Goal: Task Accomplishment & Management: Manage account settings

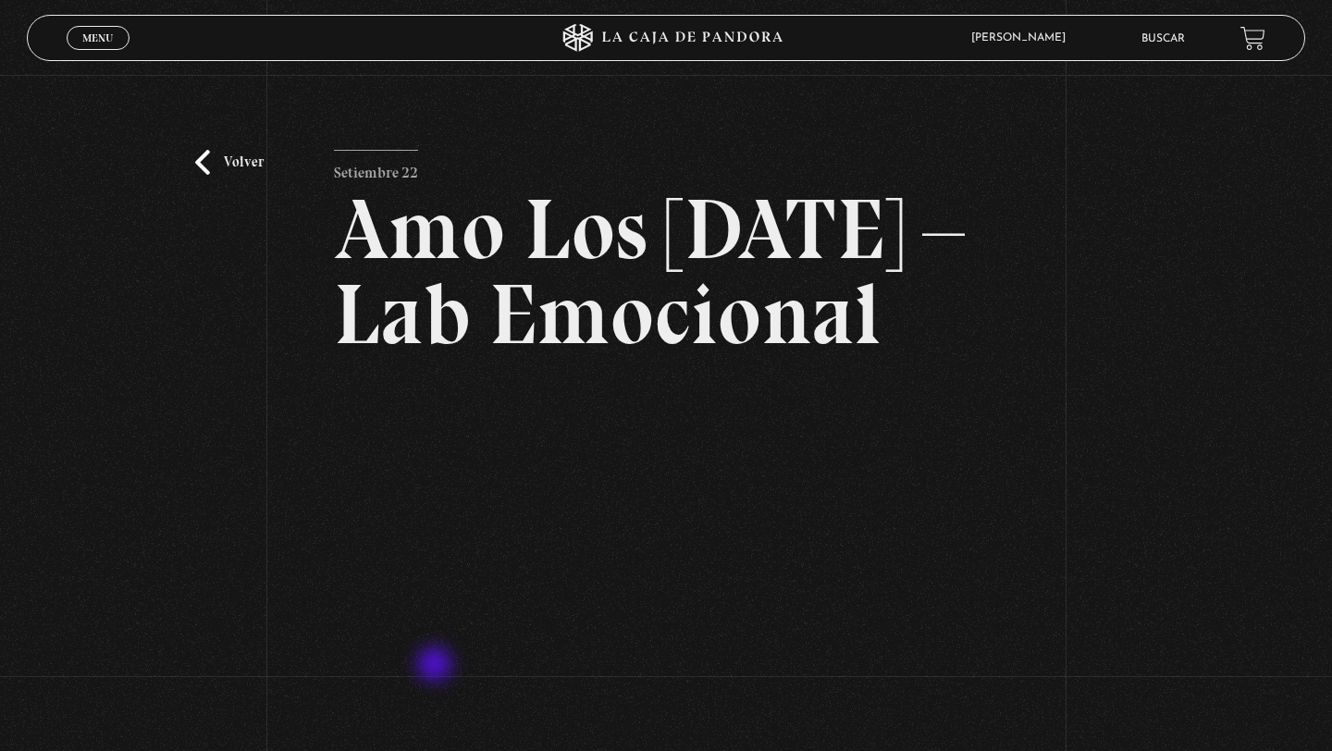
scroll to position [89, 0]
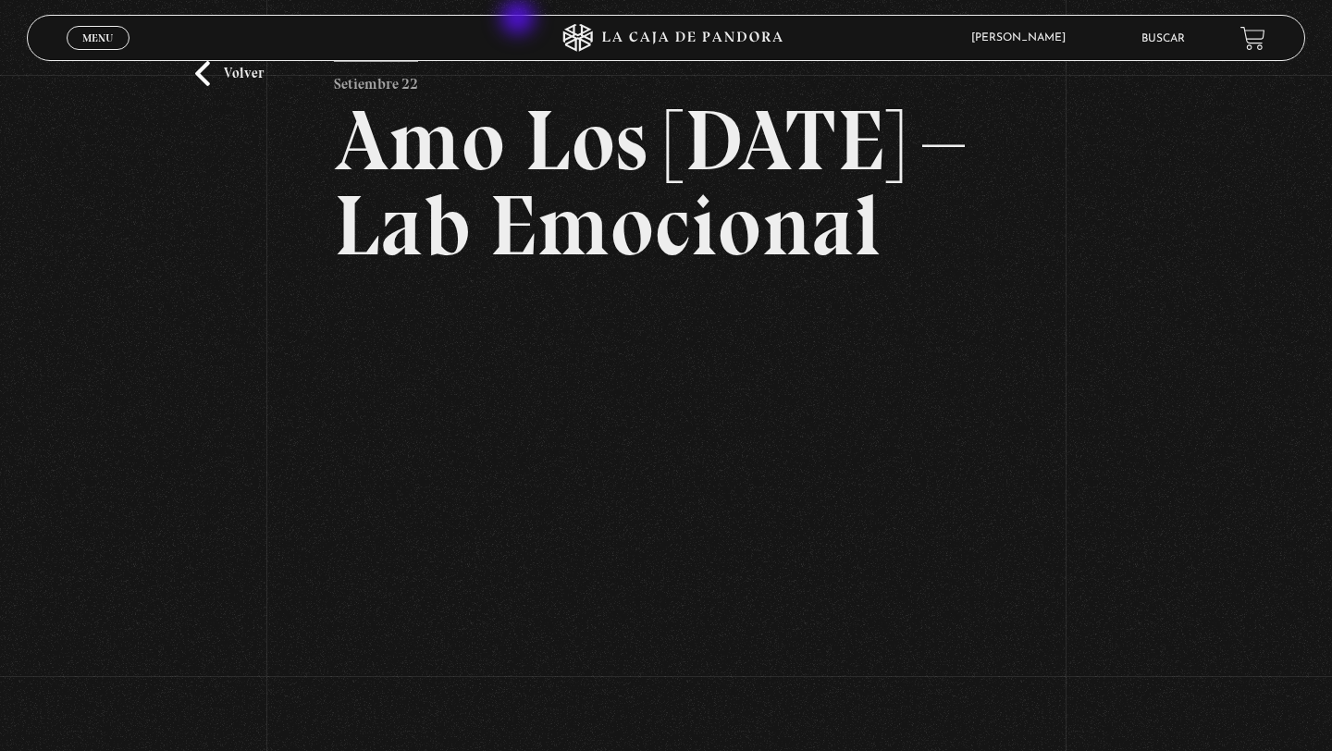
click at [520, 16] on header "Menu Cerrar José Joaquín Garro Alvarez En vivos Pandora Centinelas Mi cuenta Sa…" at bounding box center [666, 38] width 1278 height 46
click at [239, 73] on link "Volver" at bounding box center [229, 73] width 68 height 25
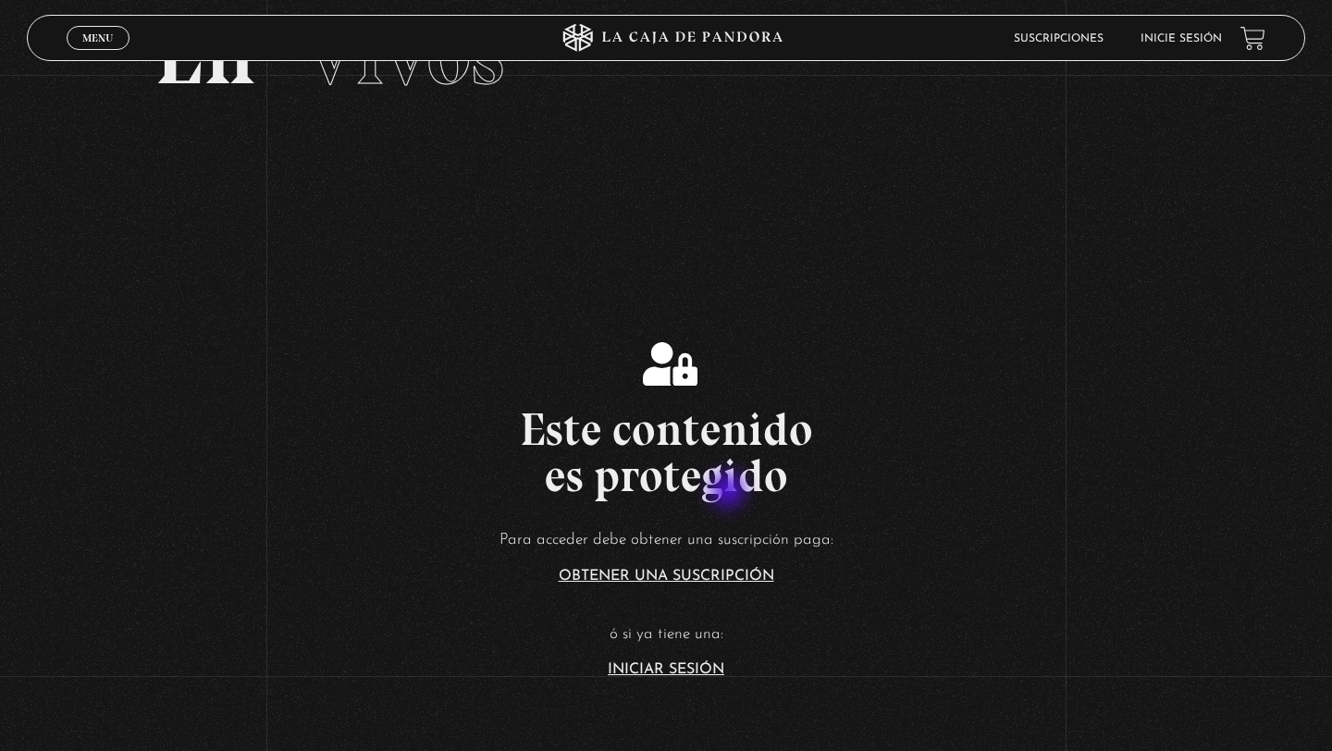
scroll to position [159, 0]
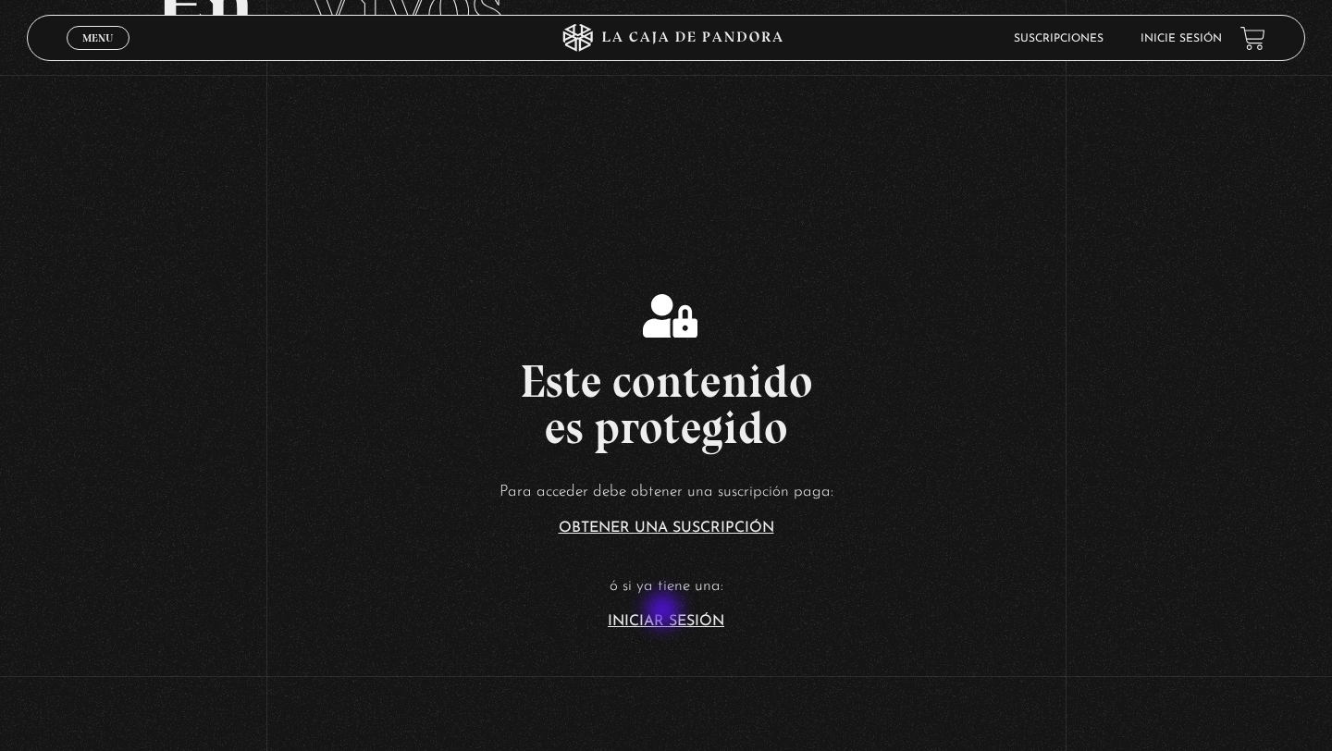
click at [665, 612] on article "Para acceder debe obtener una suscripción paga: Obtener una suscripción ó si ya…" at bounding box center [666, 553] width 1332 height 151
click at [662, 624] on link "Iniciar Sesión" at bounding box center [666, 621] width 117 height 15
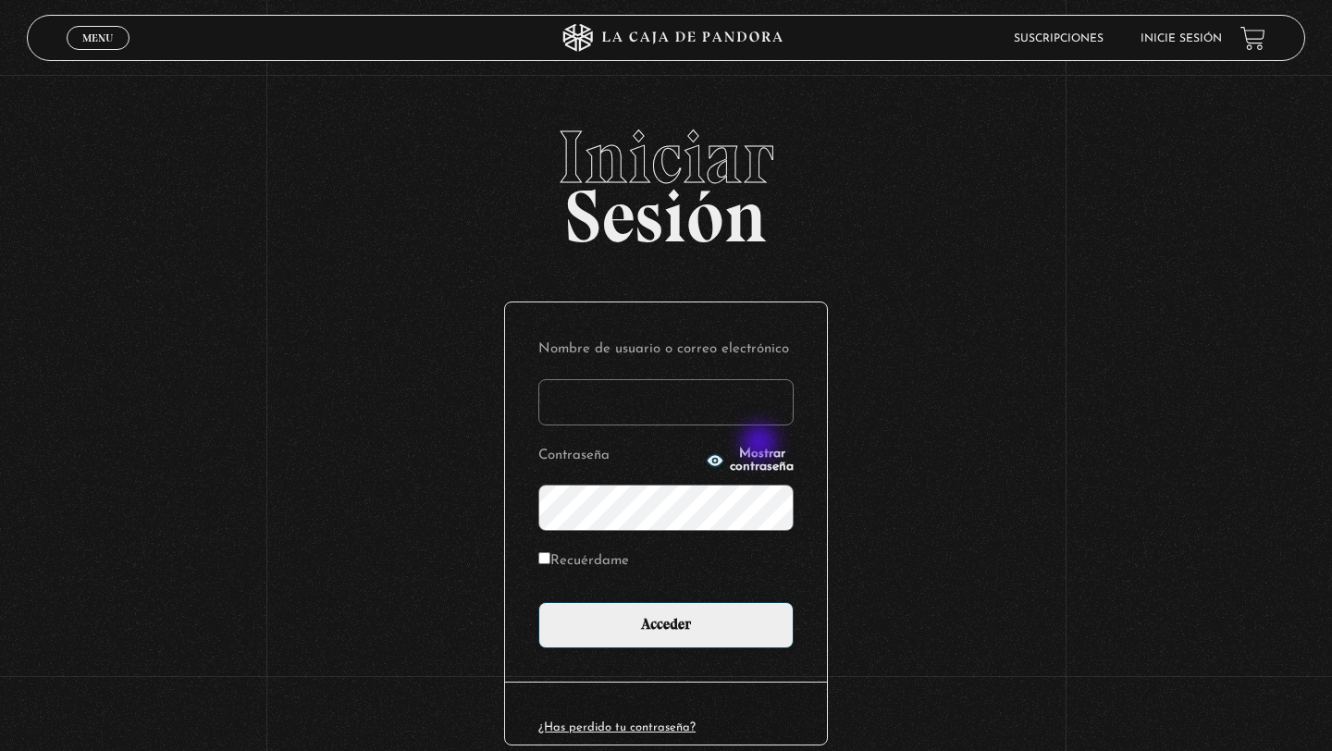
type input "[EMAIL_ADDRESS][PERSON_NAME][DOMAIN_NAME]"
click at [763, 461] on span "Mostrar contraseña" at bounding box center [762, 461] width 64 height 26
click at [606, 557] on label "Recuérdame" at bounding box center [583, 562] width 91 height 29
click at [550, 557] on input "Recuérdame" at bounding box center [544, 558] width 12 height 12
checkbox input "true"
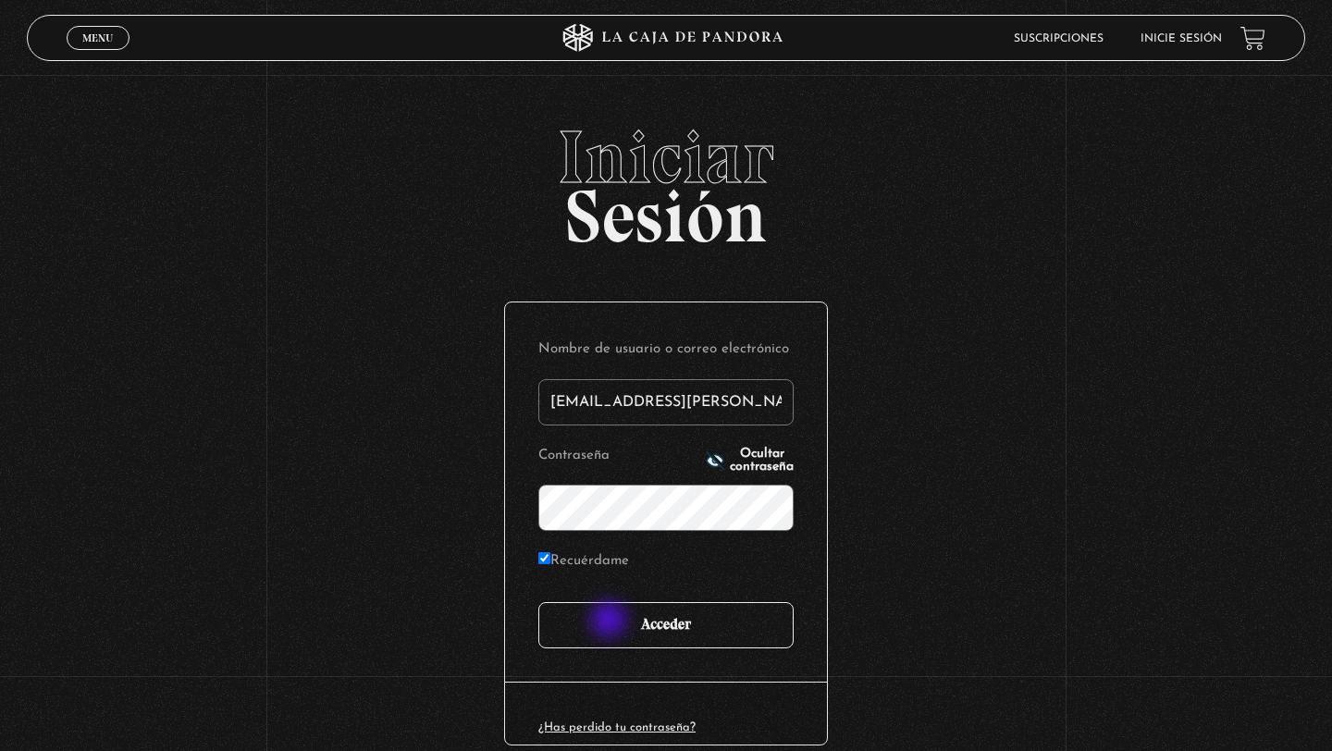
click at [610, 622] on input "Acceder" at bounding box center [665, 625] width 255 height 46
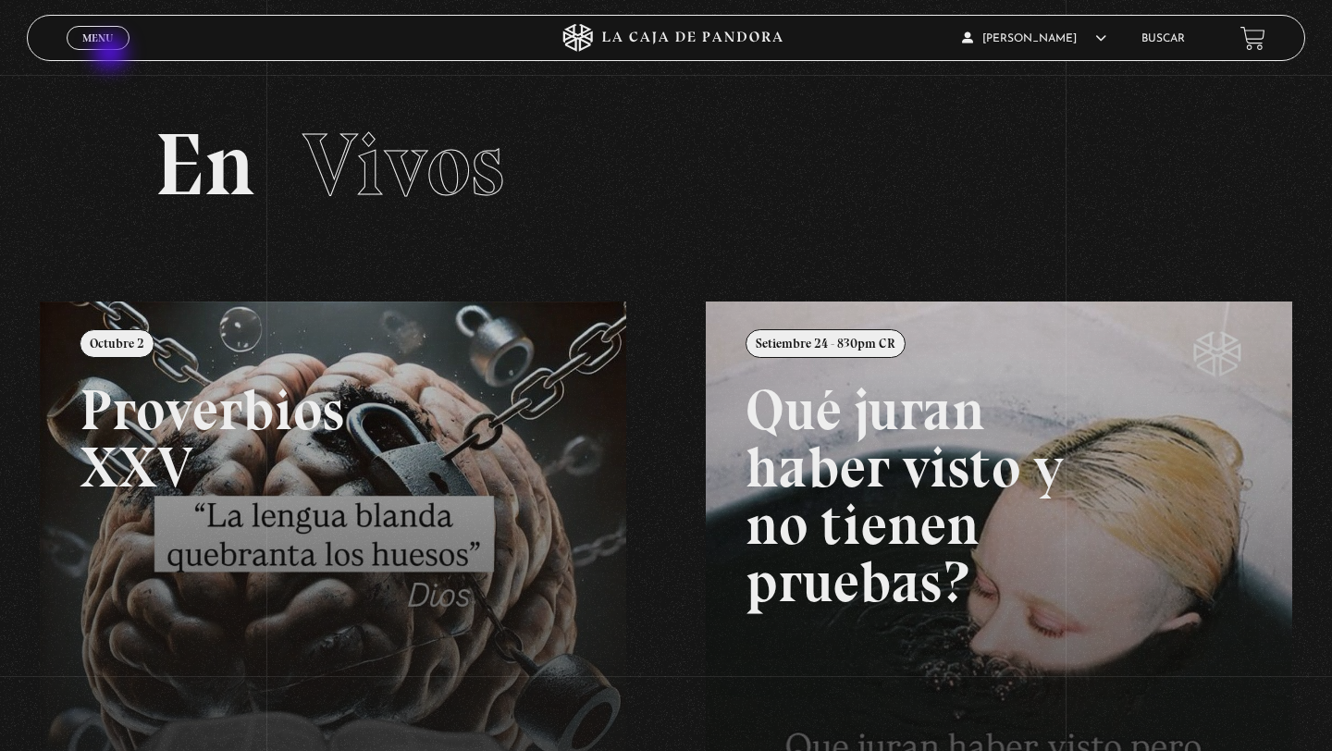
click at [112, 55] on div "Menu Cerrar" at bounding box center [267, 38] width 400 height 44
click at [112, 43] on span "Menu" at bounding box center [97, 37] width 31 height 11
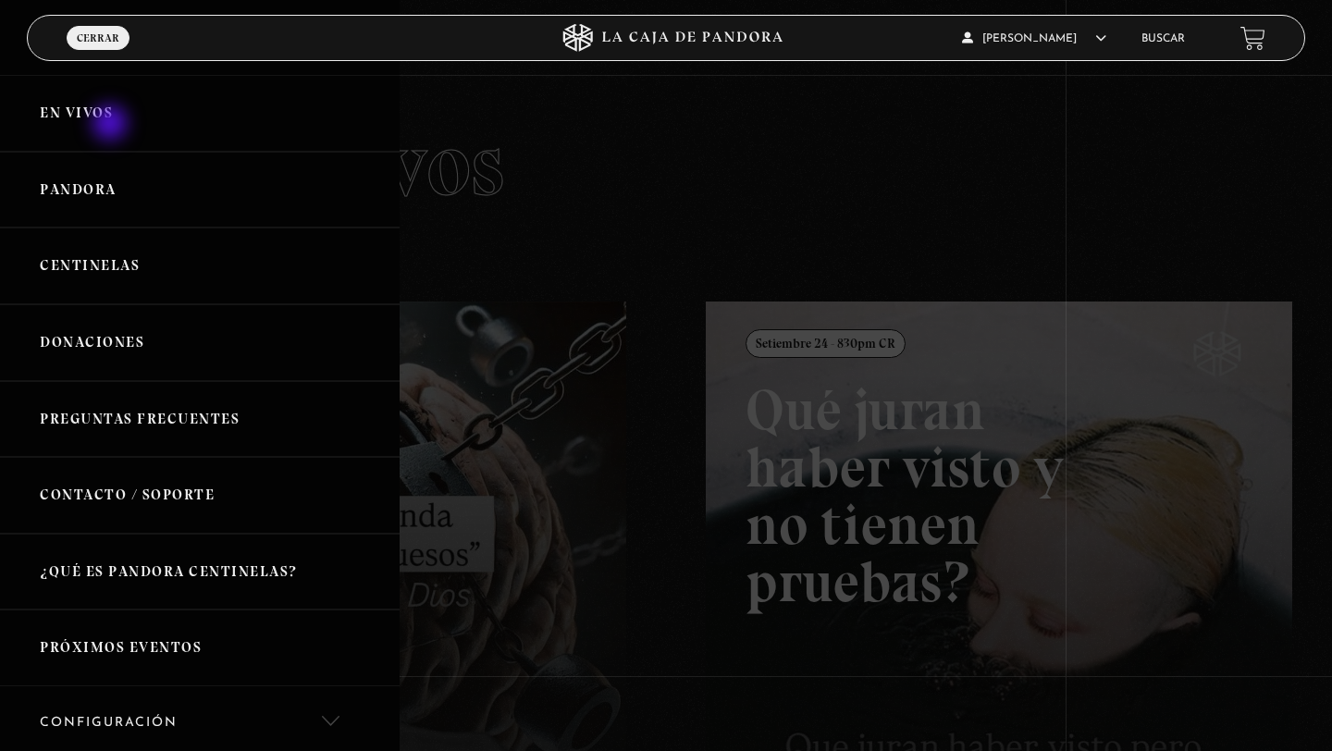
click at [112, 125] on link "En vivos" at bounding box center [200, 113] width 400 height 77
